Goal: Use online tool/utility: Use online tool/utility

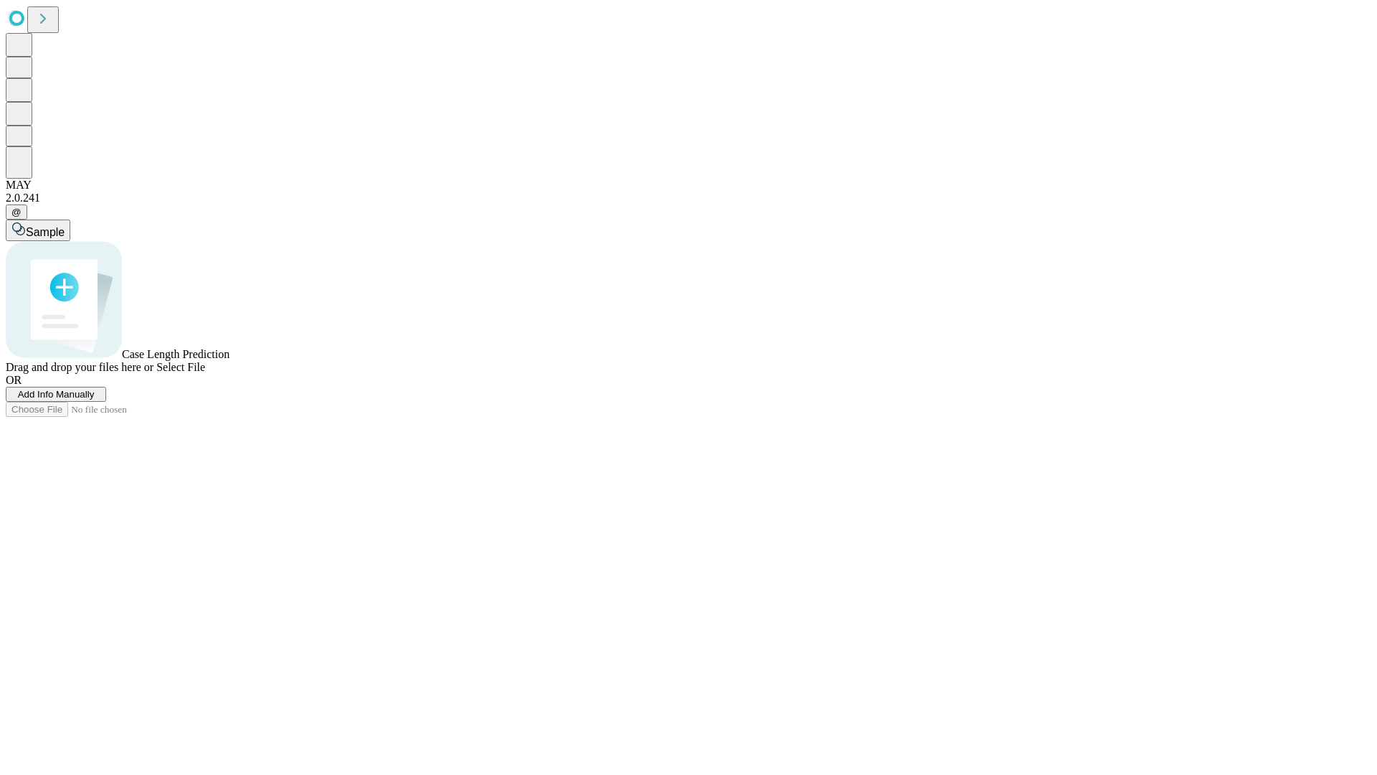
click at [205, 373] on span "Select File" at bounding box center [180, 367] width 49 height 12
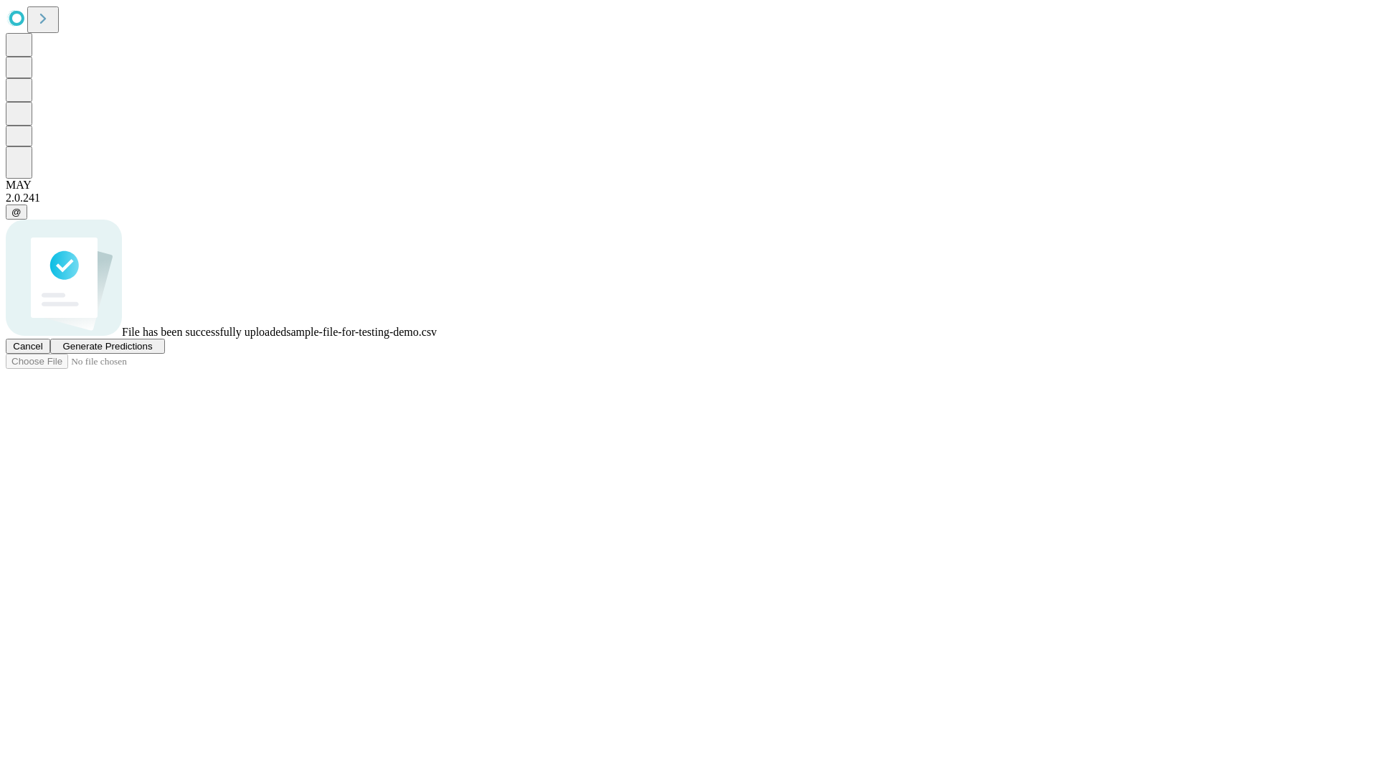
click at [152, 351] on span "Generate Predictions" at bounding box center [107, 346] width 90 height 11
